Goal: Information Seeking & Learning: Learn about a topic

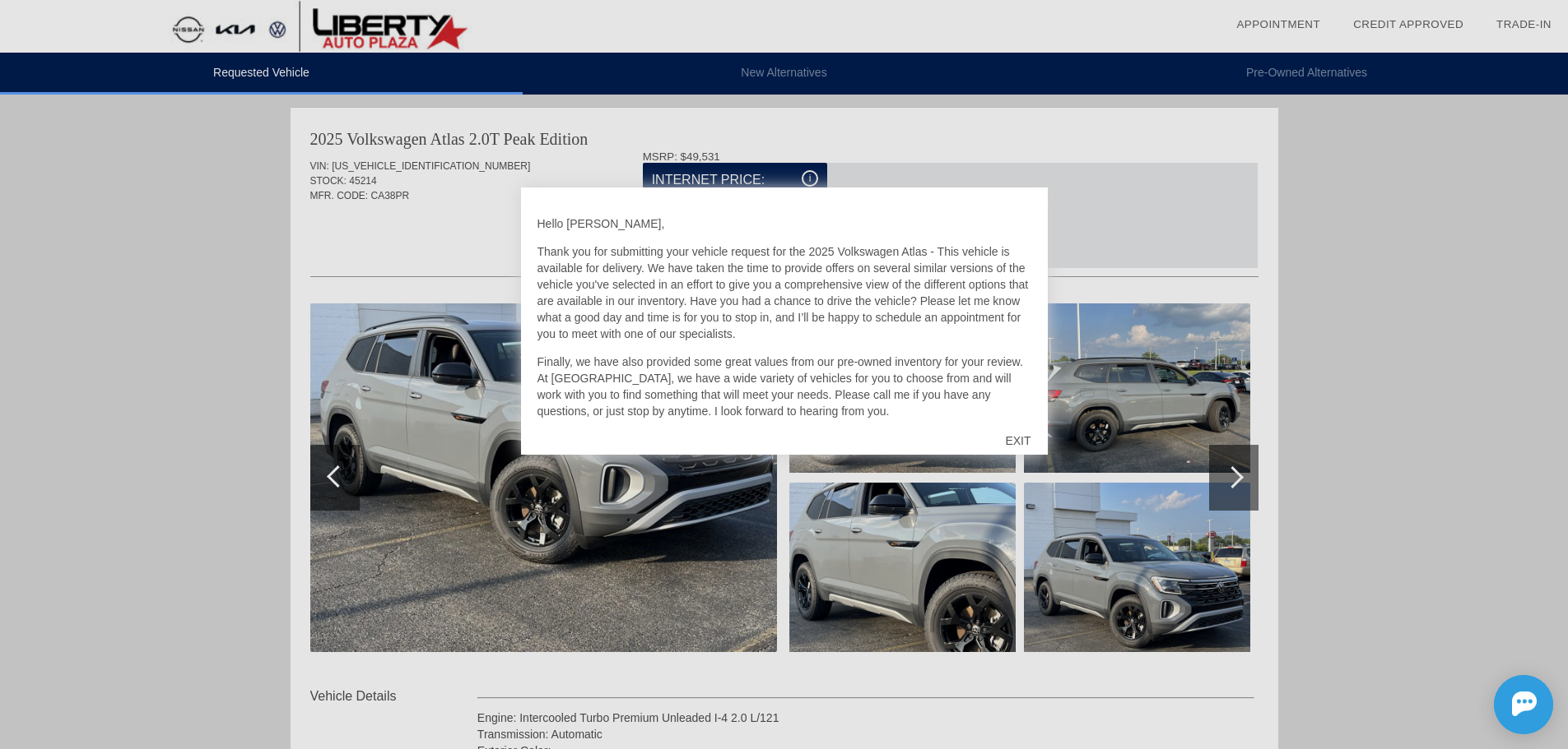
click at [1018, 438] on div "EXIT" at bounding box center [1017, 441] width 59 height 49
click at [1022, 443] on div "EXIT" at bounding box center [1017, 441] width 59 height 49
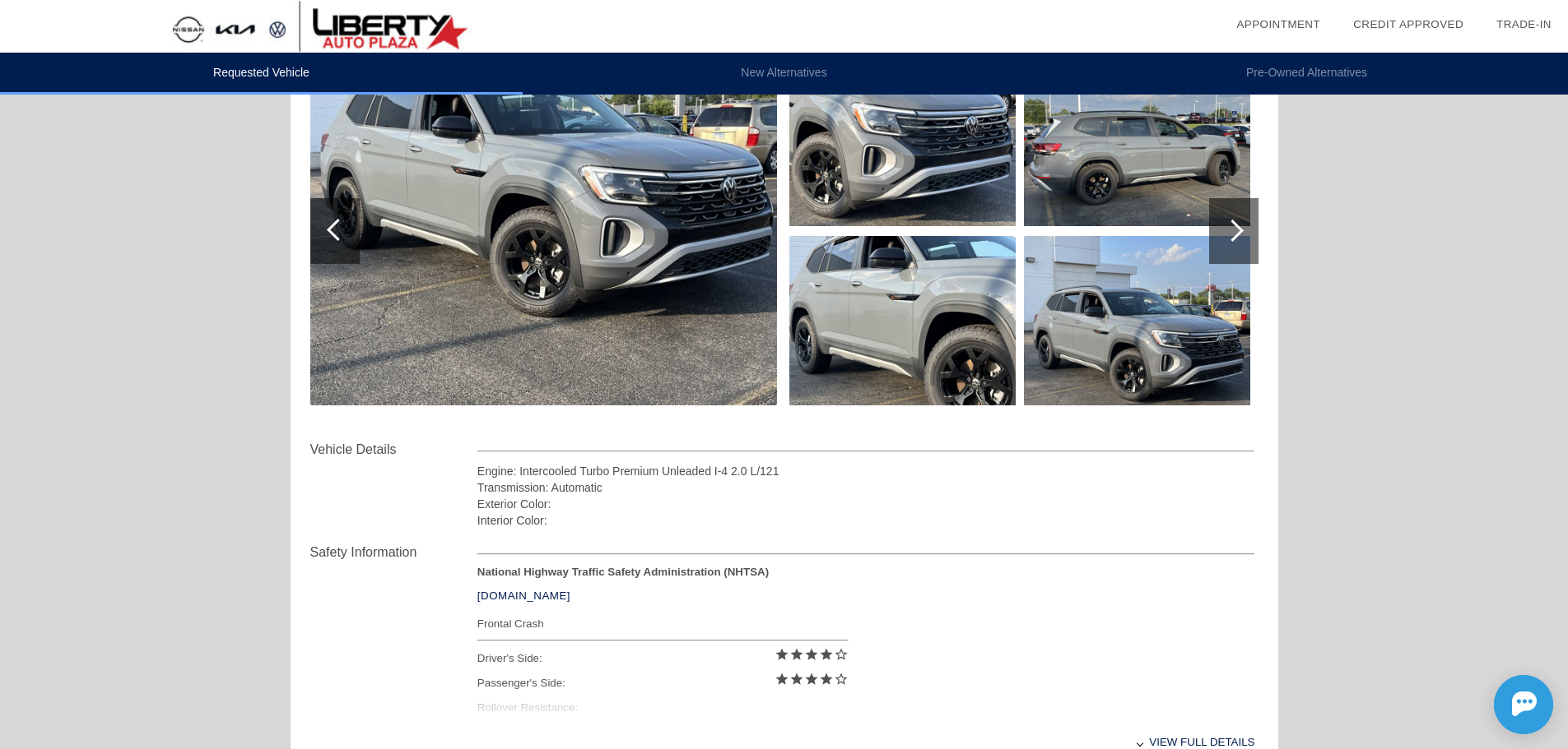
scroll to position [621, 0]
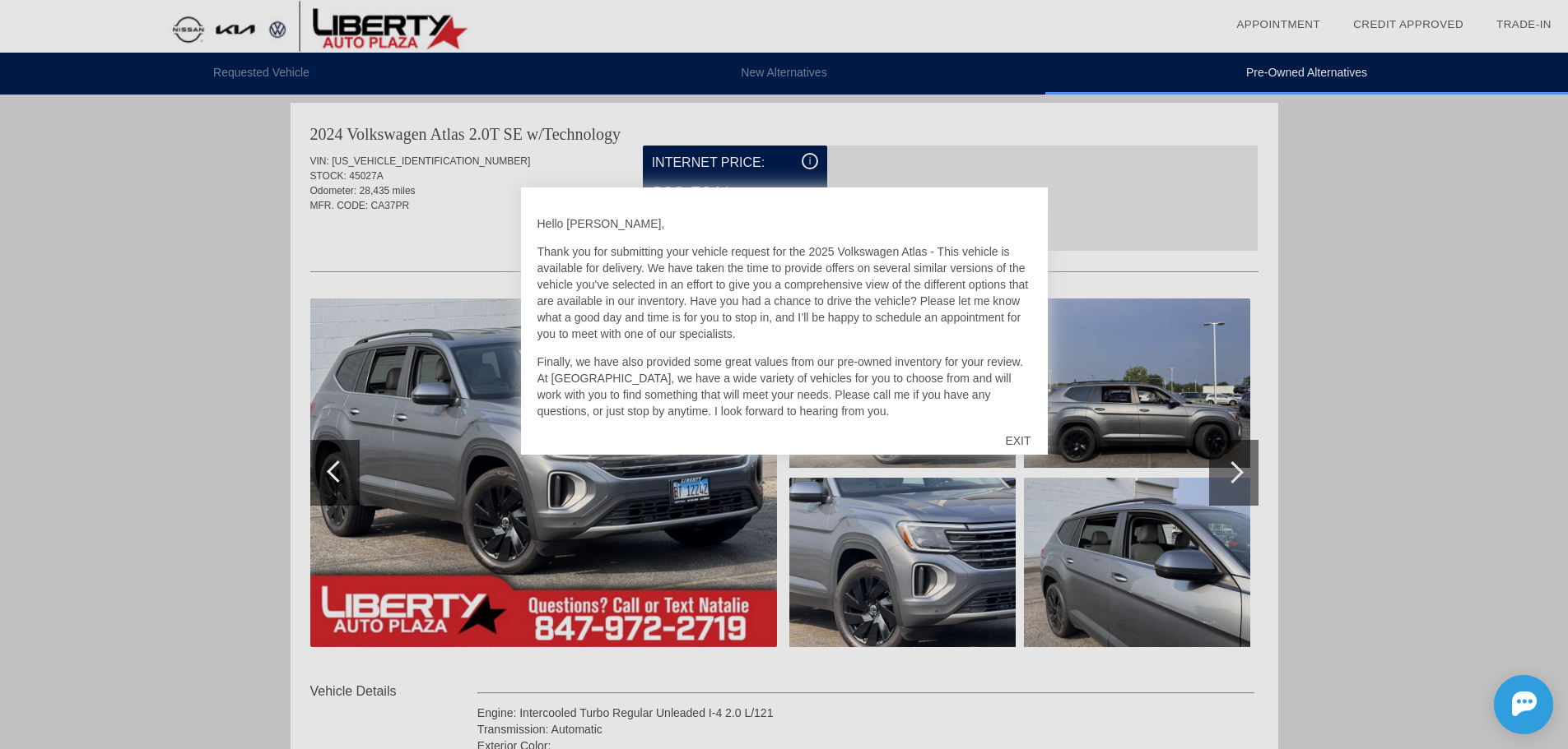
click at [1008, 446] on div "EXIT" at bounding box center [1017, 441] width 59 height 49
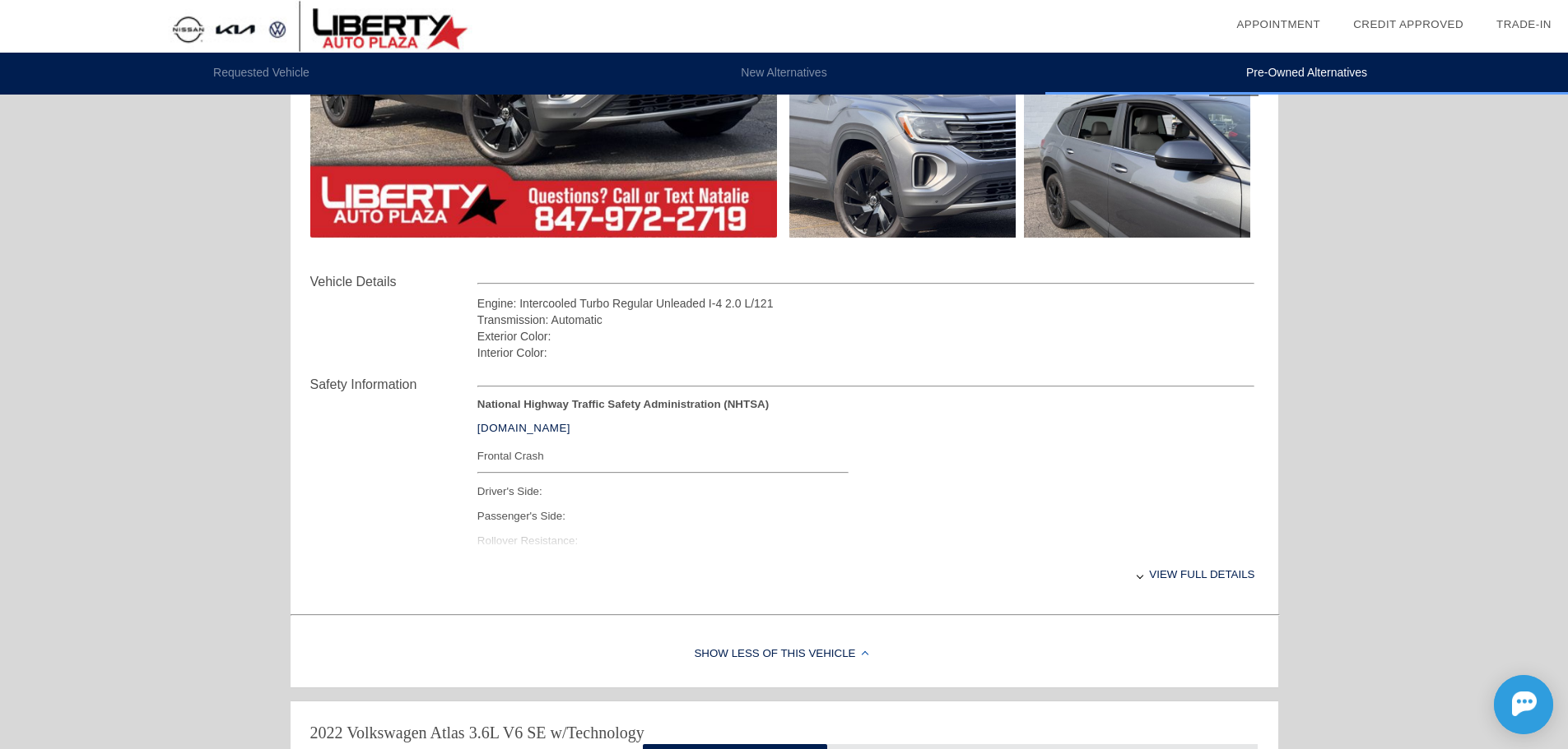
scroll to position [1423, 0]
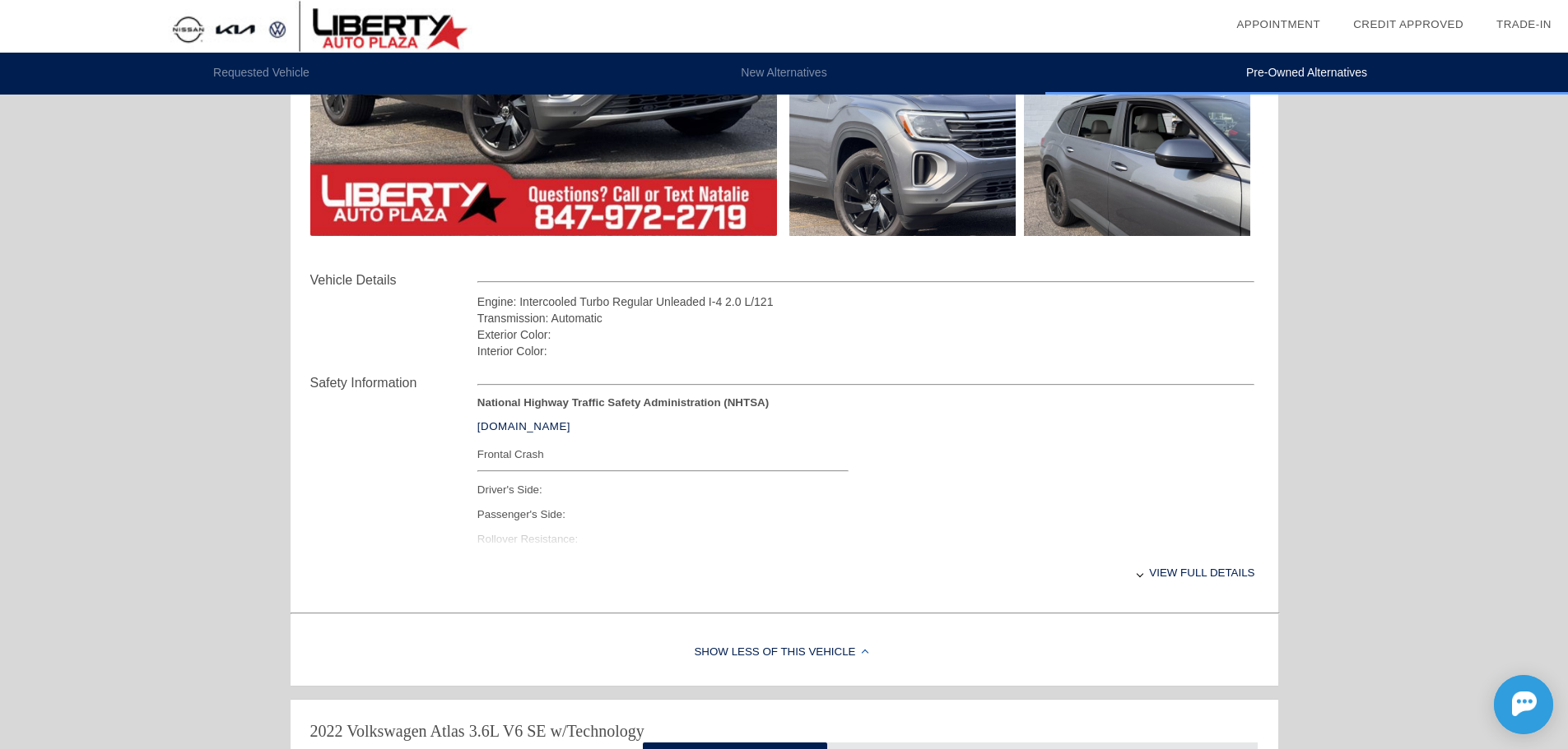
click at [1141, 578] on div "View full details" at bounding box center [866, 573] width 777 height 40
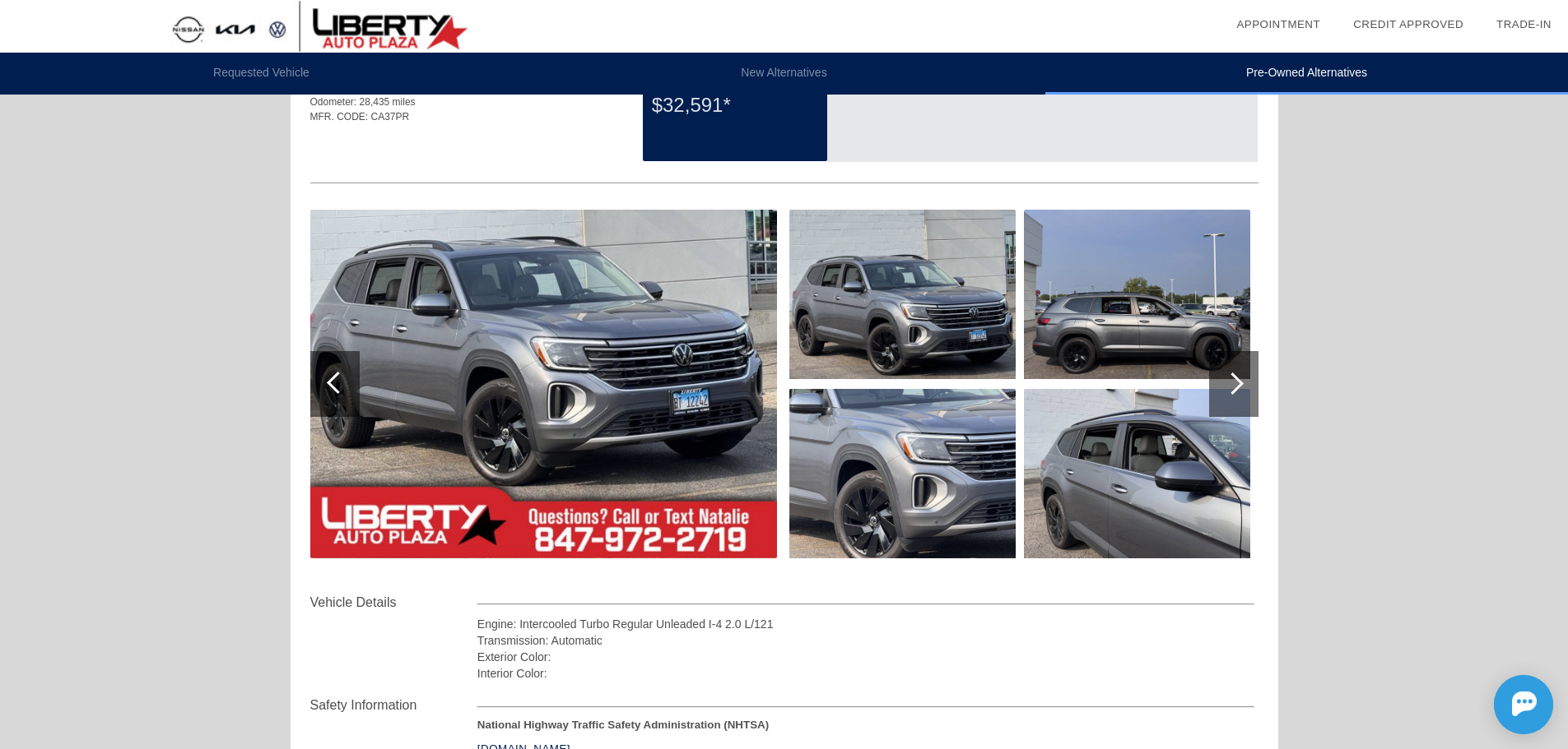
scroll to position [1095, 0]
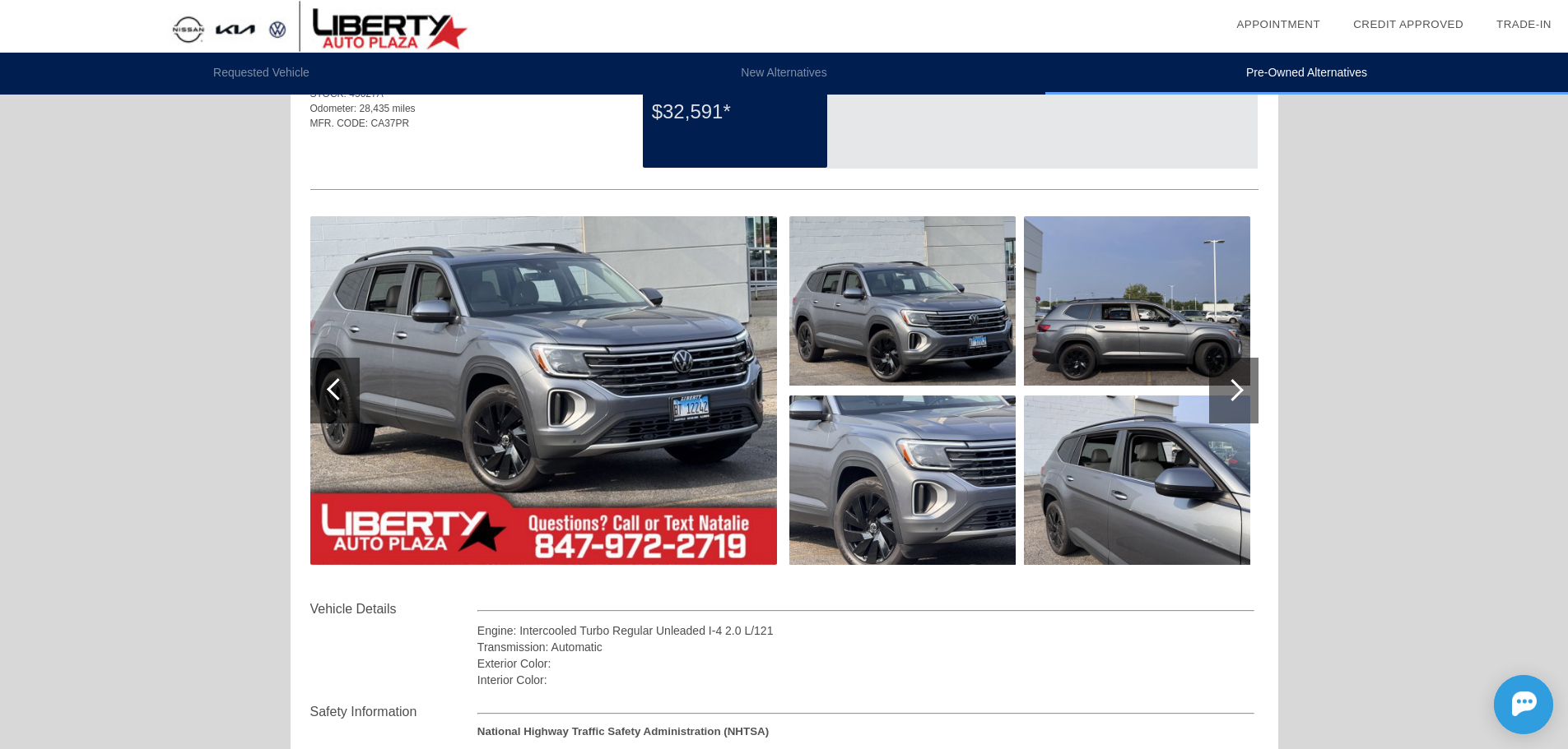
click at [1245, 401] on div at bounding box center [1234, 390] width 49 height 66
click at [1219, 395] on div at bounding box center [1234, 390] width 49 height 66
click at [1217, 363] on div at bounding box center [1234, 390] width 49 height 66
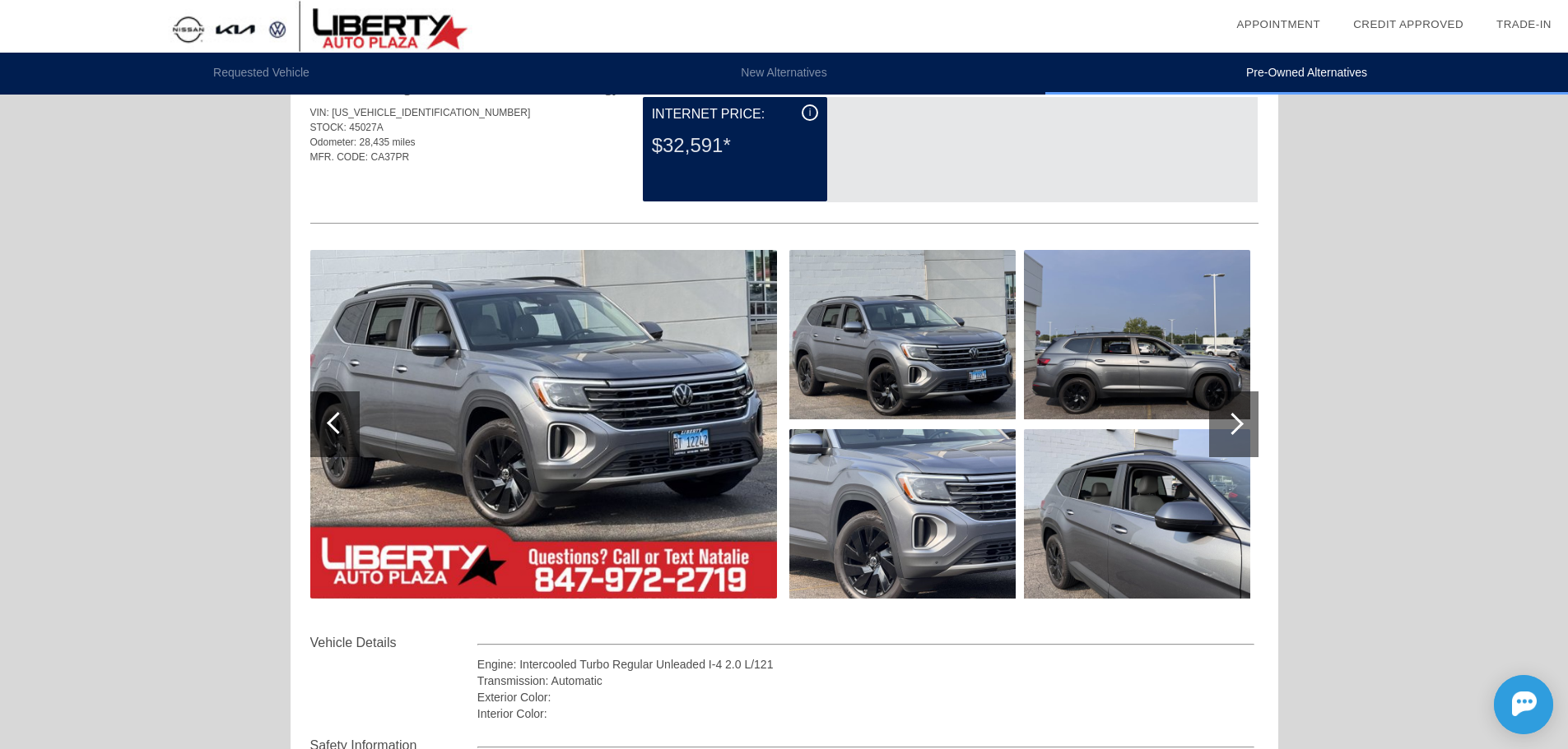
scroll to position [931, 0]
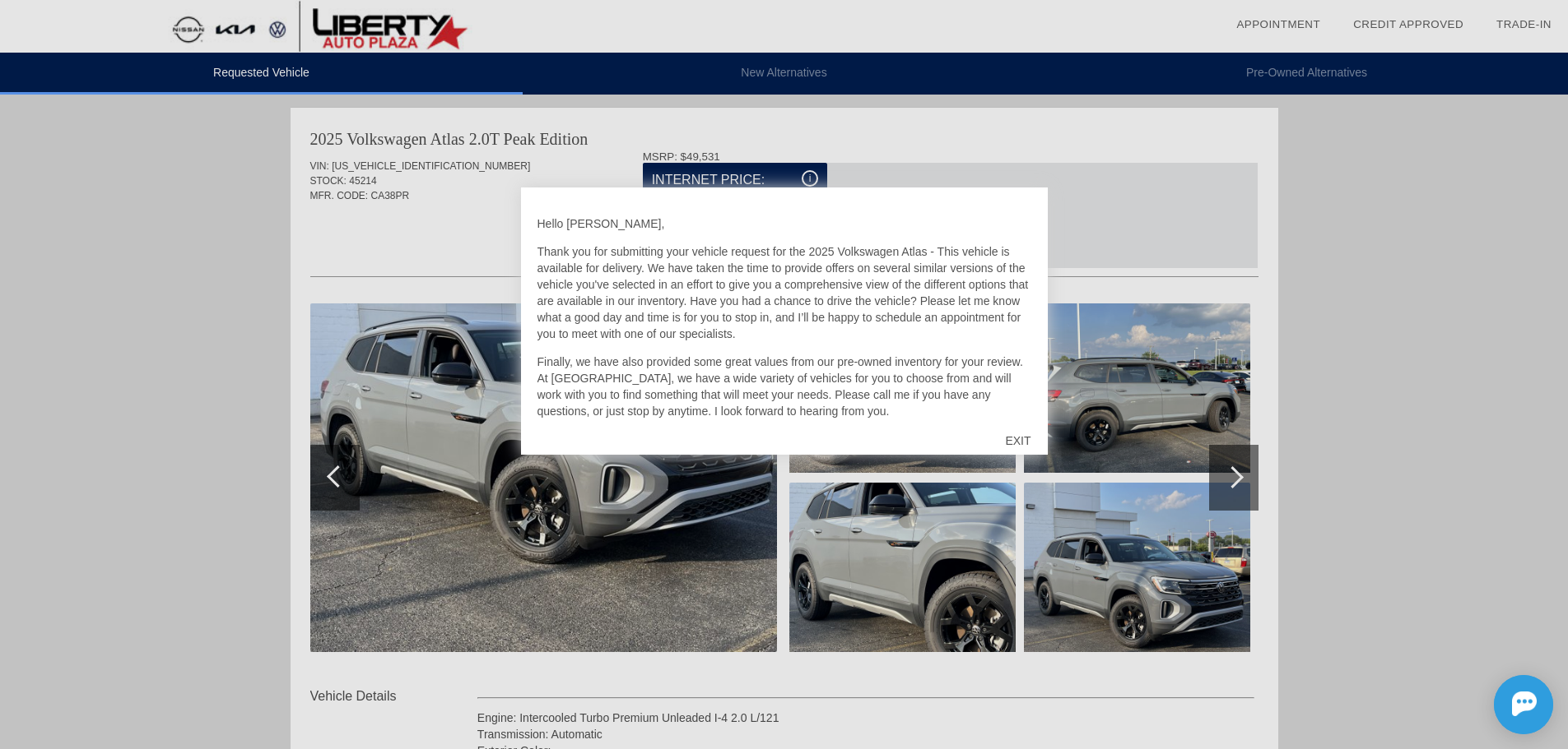
drag, startPoint x: 0, startPoint y: 0, endPoint x: 1219, endPoint y: 217, distance: 1238.2
click at [1202, 217] on div at bounding box center [784, 374] width 1568 height 749
click at [1021, 428] on div "EXIT" at bounding box center [1017, 441] width 59 height 49
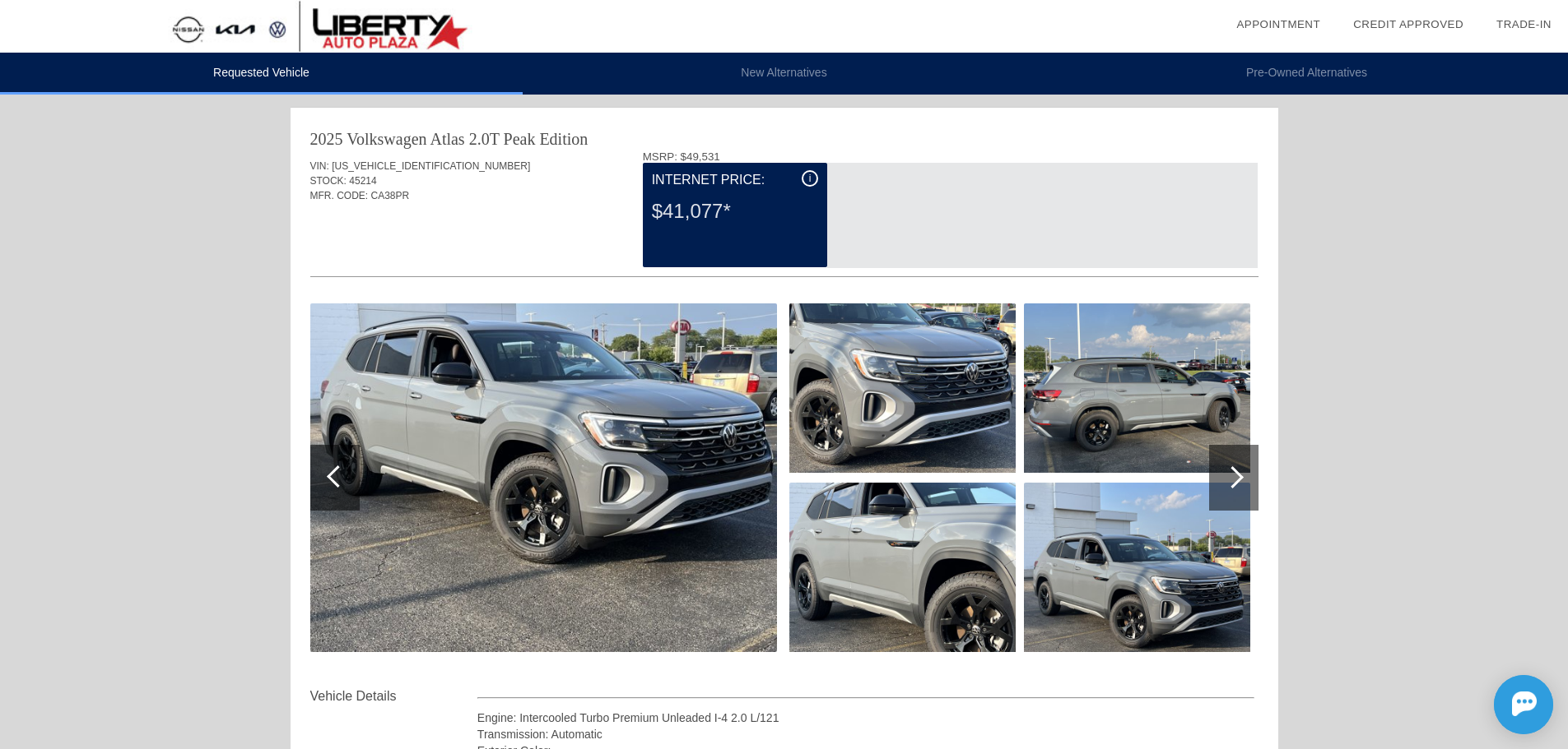
drag, startPoint x: 507, startPoint y: 164, endPoint x: 1354, endPoint y: 246, distance: 851.0
click at [1354, 246] on div "Requested Vehicle New Alternatives Pre-Owned Alternatives date_range Appointmen…" at bounding box center [784, 668] width 1568 height 1338
drag, startPoint x: 442, startPoint y: 192, endPoint x: 394, endPoint y: 221, distance: 56.1
click at [394, 221] on div "VIN: 1V2CR2CA2SC557236 STOCK: 45214 MFR. CODE: CA38PR" at bounding box center [784, 189] width 948 height 77
